Goal: Information Seeking & Learning: Learn about a topic

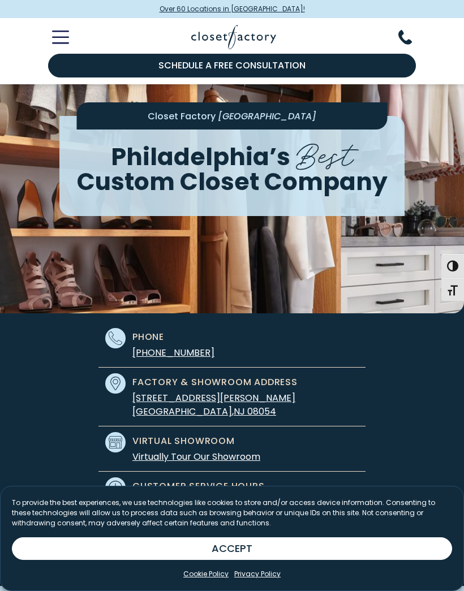
click at [237, 459] on link "Virtually Tour Our Showroom" at bounding box center [196, 456] width 128 height 13
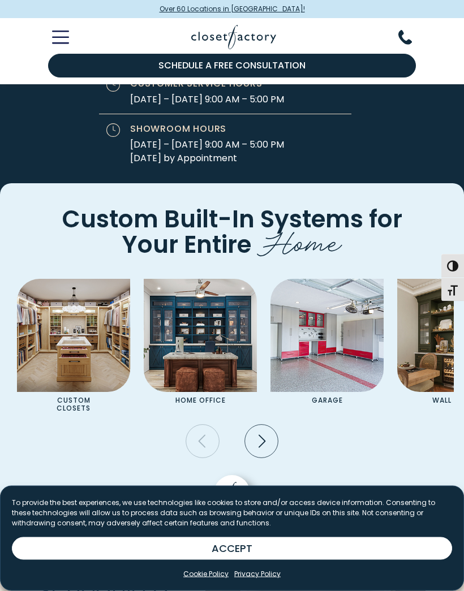
scroll to position [3780, 0]
click at [278, 442] on icon "Next slide" at bounding box center [260, 441] width 33 height 33
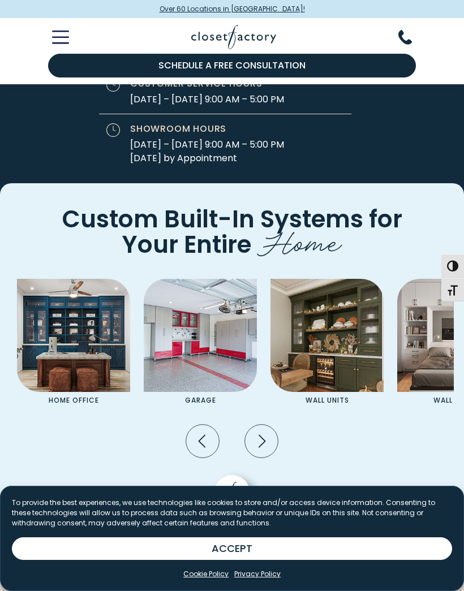
click at [263, 435] on icon "Next slide" at bounding box center [260, 441] width 33 height 33
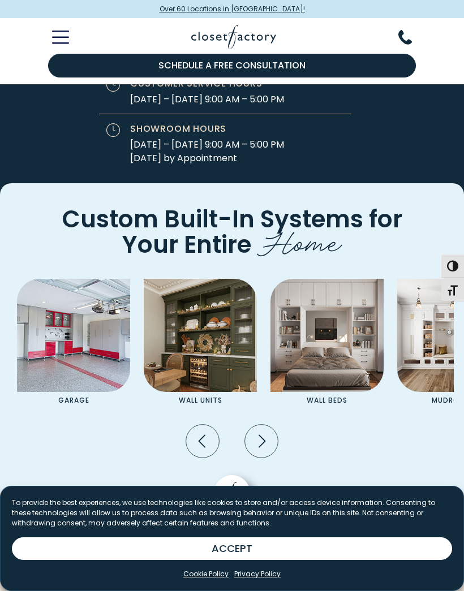
click at [219, 364] on img "Pages Gallery" at bounding box center [200, 335] width 113 height 113
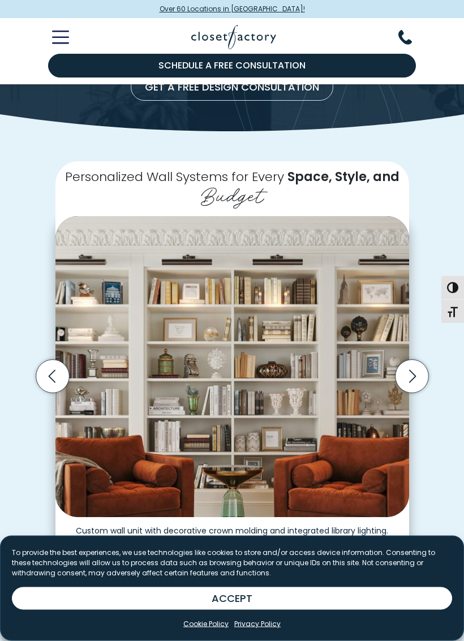
scroll to position [153, 0]
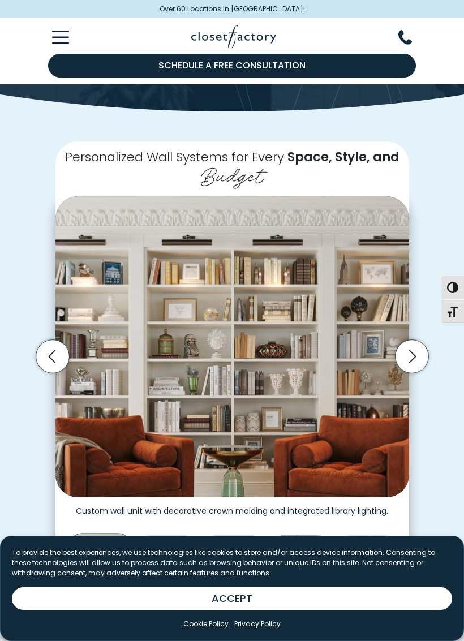
click at [407, 366] on icon "Next slide" at bounding box center [411, 356] width 33 height 33
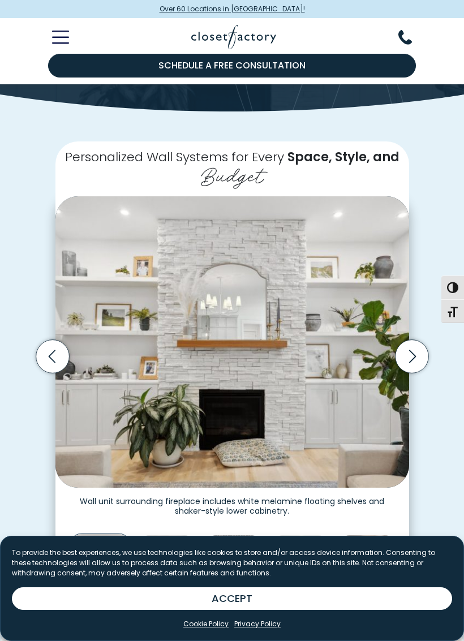
click at [411, 357] on icon "Next slide" at bounding box center [411, 356] width 7 height 13
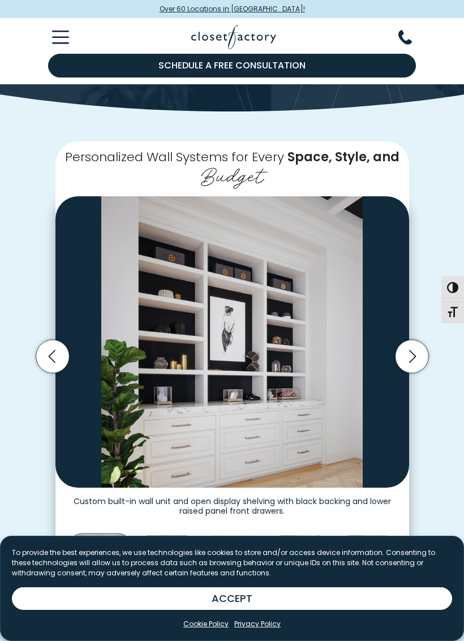
click at [408, 360] on icon "Next slide" at bounding box center [411, 356] width 33 height 33
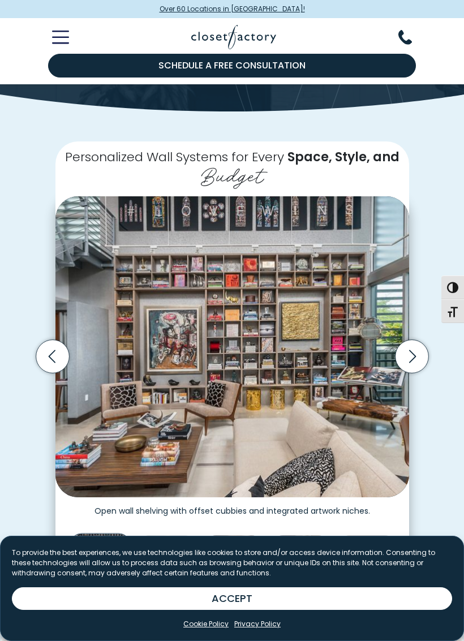
click at [418, 359] on icon "Next slide" at bounding box center [411, 356] width 33 height 33
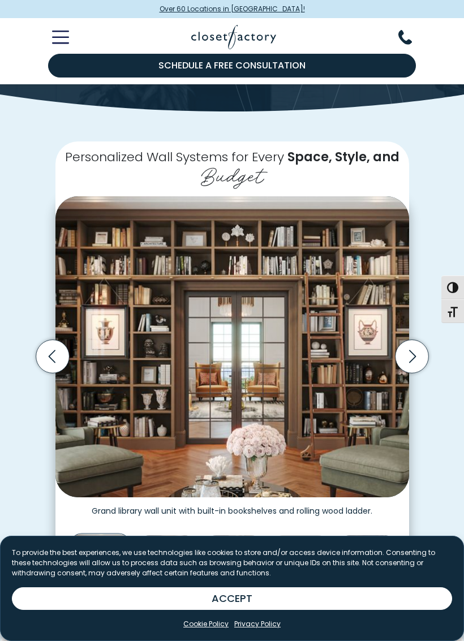
click at [426, 350] on icon "Next slide" at bounding box center [411, 356] width 33 height 33
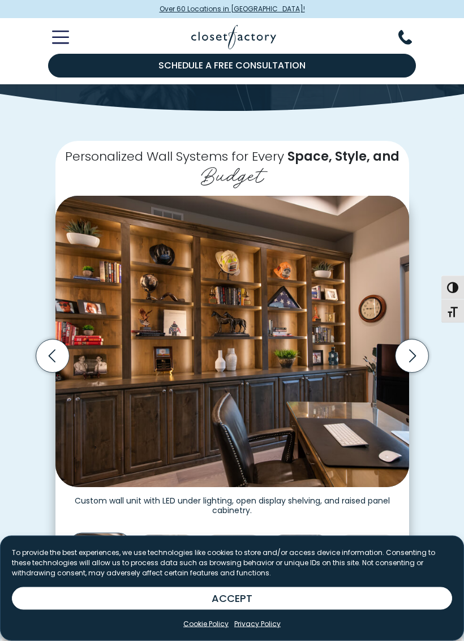
click at [419, 354] on icon "Next slide" at bounding box center [411, 356] width 33 height 33
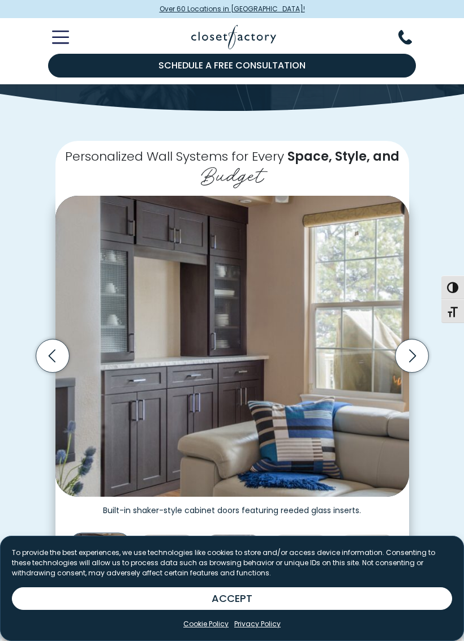
click at [412, 353] on icon "Next slide" at bounding box center [411, 355] width 33 height 33
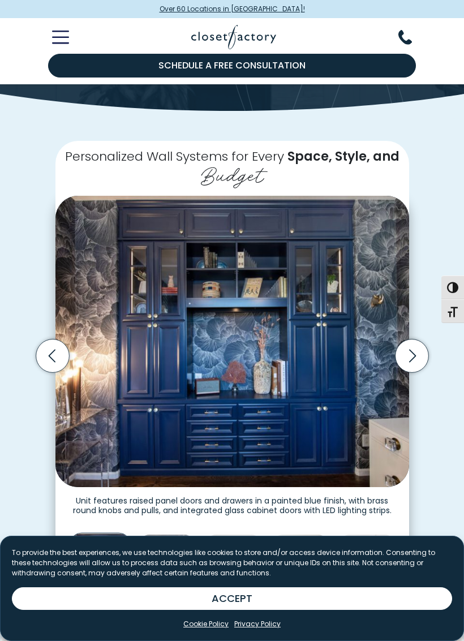
click at [415, 357] on icon "Next slide" at bounding box center [411, 355] width 33 height 33
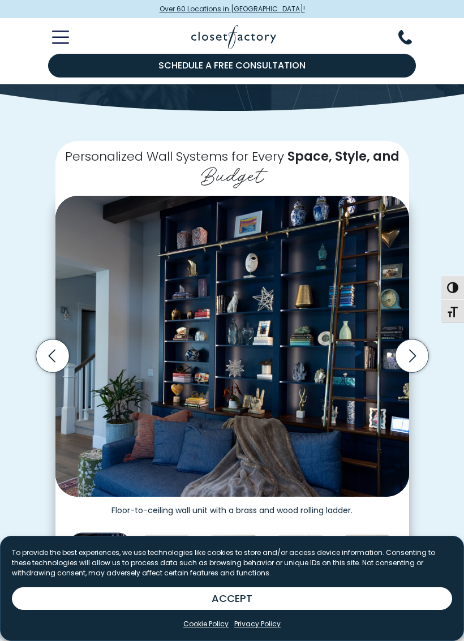
click at [407, 354] on icon "Next slide" at bounding box center [411, 355] width 33 height 33
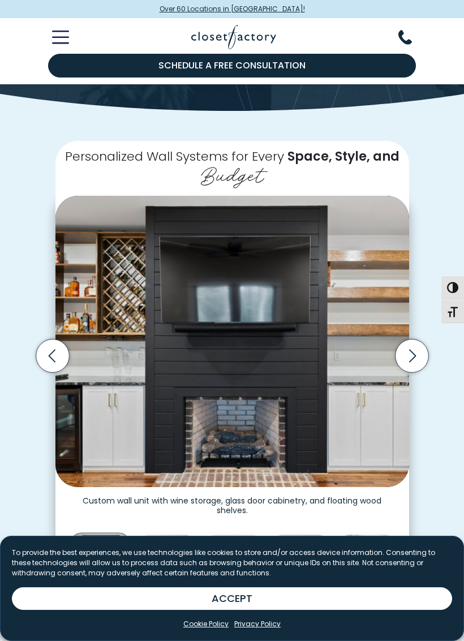
click at [420, 358] on icon "Next slide" at bounding box center [411, 355] width 33 height 33
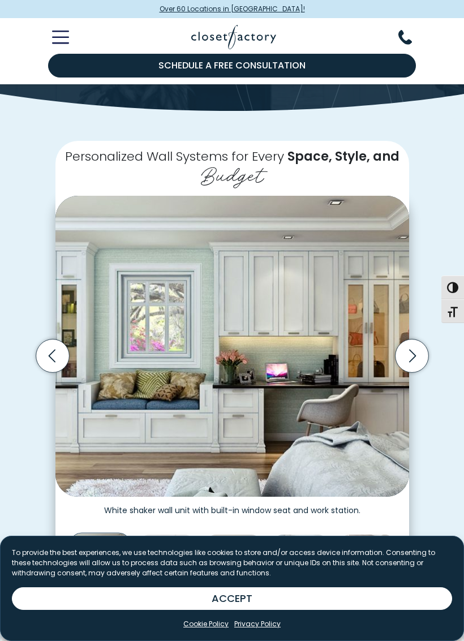
click at [417, 347] on icon "Next slide" at bounding box center [411, 355] width 33 height 33
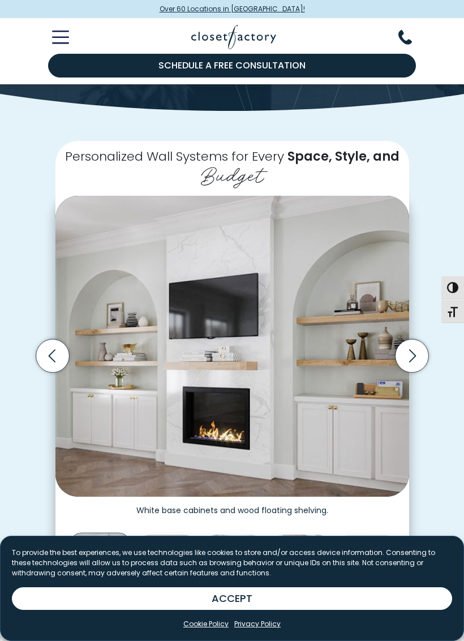
click at [429, 356] on icon "Next slide" at bounding box center [411, 355] width 41 height 41
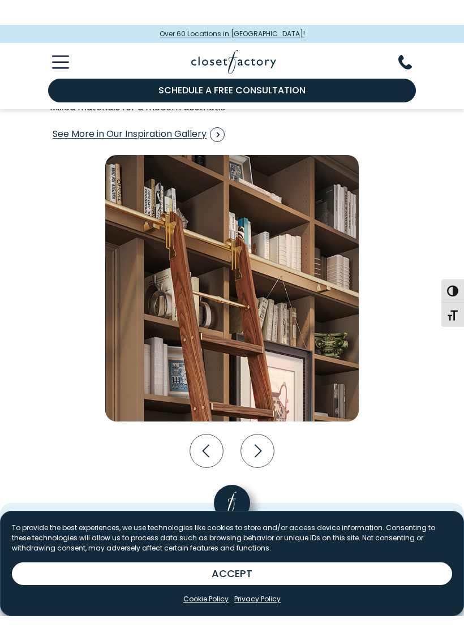
scroll to position [1903, 0]
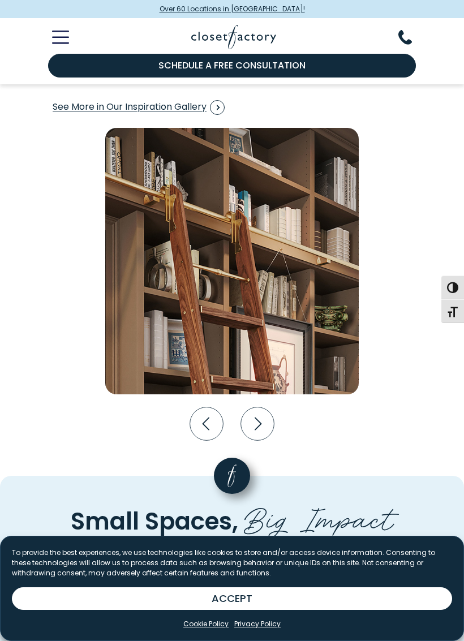
click at [263, 423] on icon "Next slide" at bounding box center [257, 423] width 33 height 33
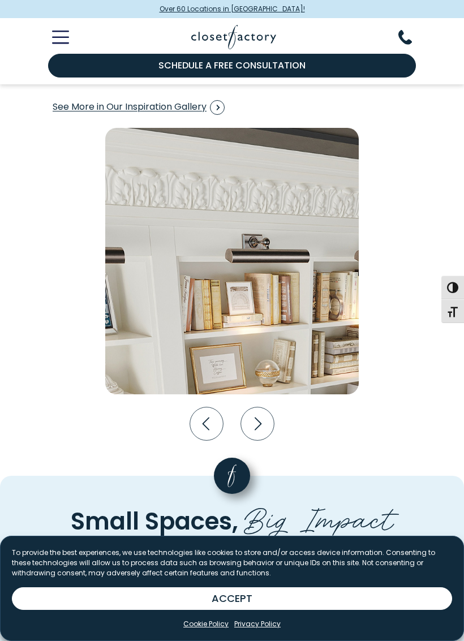
click at [270, 412] on icon "Next slide" at bounding box center [257, 423] width 33 height 33
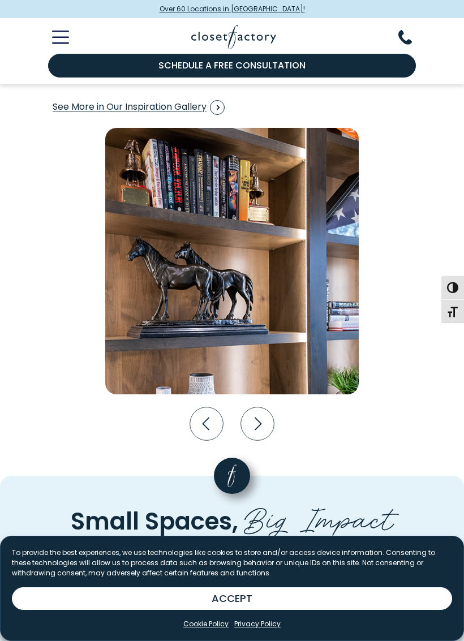
click at [263, 419] on icon "Next slide" at bounding box center [257, 423] width 33 height 33
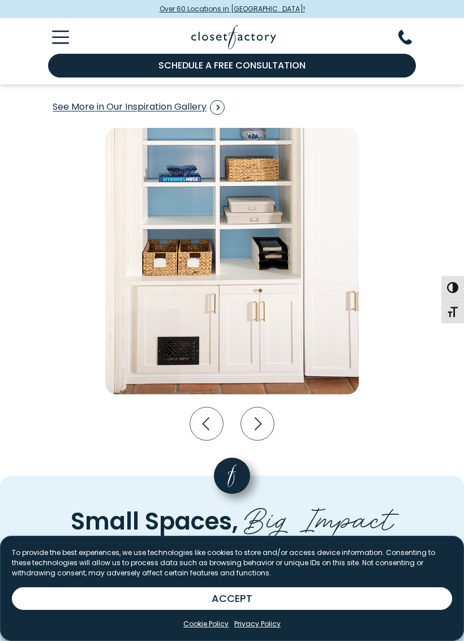
click at [269, 418] on icon "Next slide" at bounding box center [257, 423] width 33 height 33
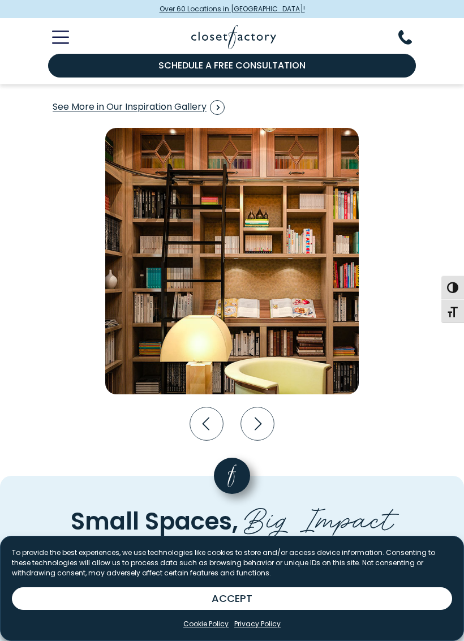
click at [263, 421] on icon "Next slide" at bounding box center [257, 423] width 33 height 33
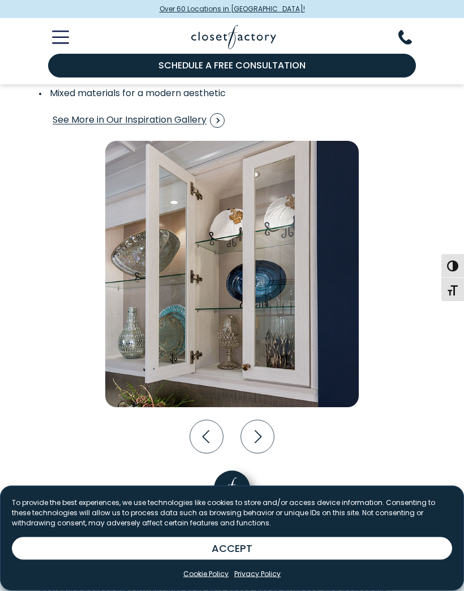
scroll to position [1888, 0]
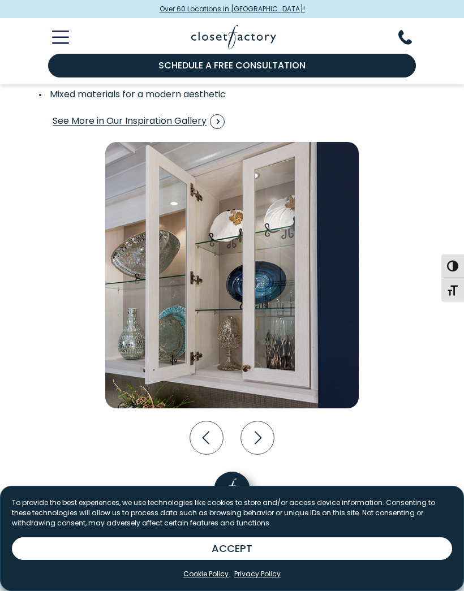
click at [266, 429] on icon "Next slide" at bounding box center [257, 437] width 33 height 33
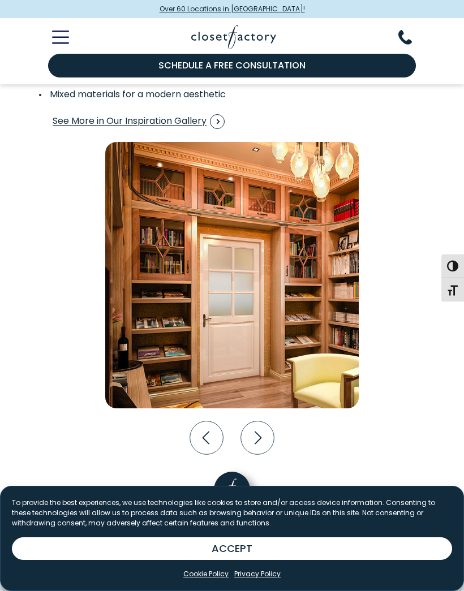
click at [260, 436] on icon "Next slide" at bounding box center [257, 437] width 33 height 33
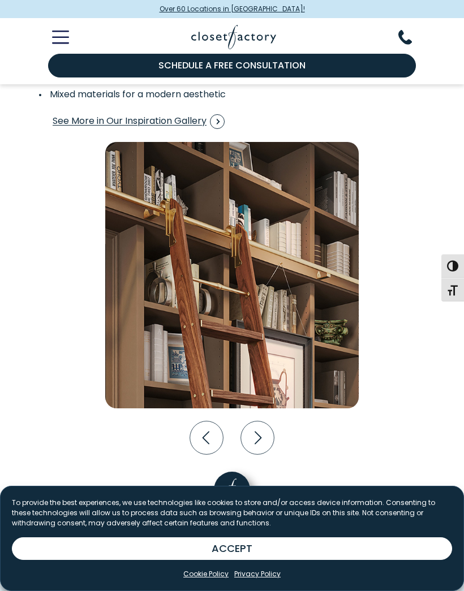
click at [265, 431] on icon "Next slide" at bounding box center [257, 437] width 33 height 33
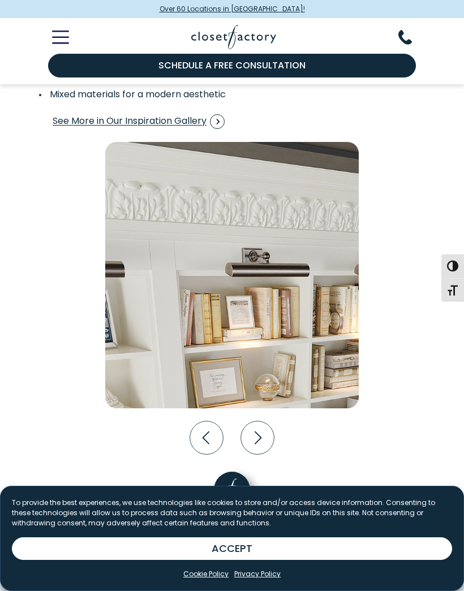
click at [259, 431] on icon "Next slide" at bounding box center [258, 437] width 7 height 13
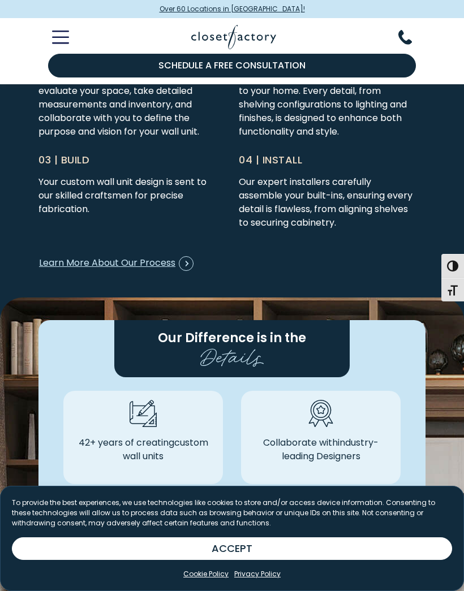
scroll to position [2688, 0]
